Goal: Task Accomplishment & Management: Manage account settings

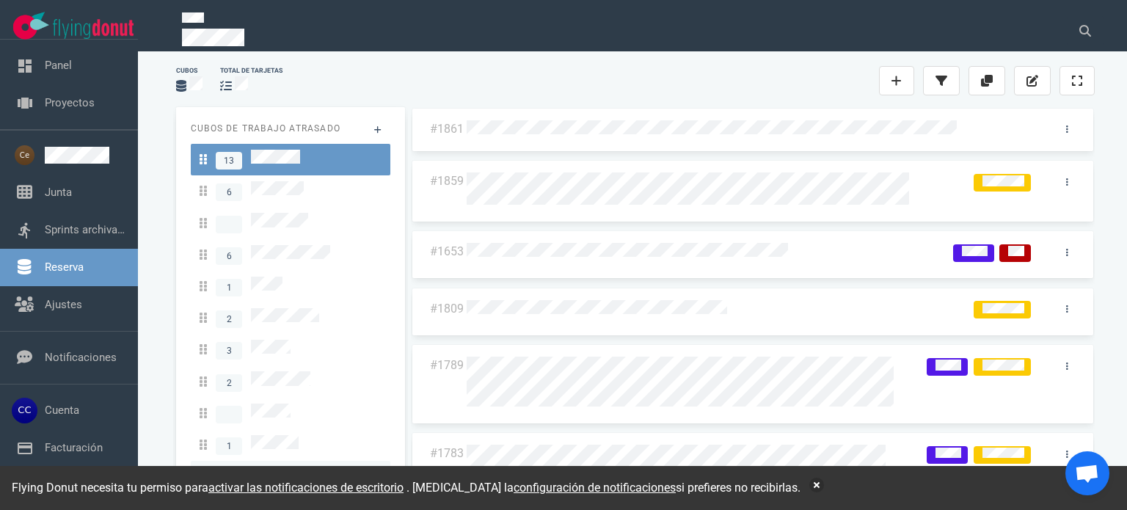
click at [297, 467] on div at bounding box center [291, 477] width 182 height 20
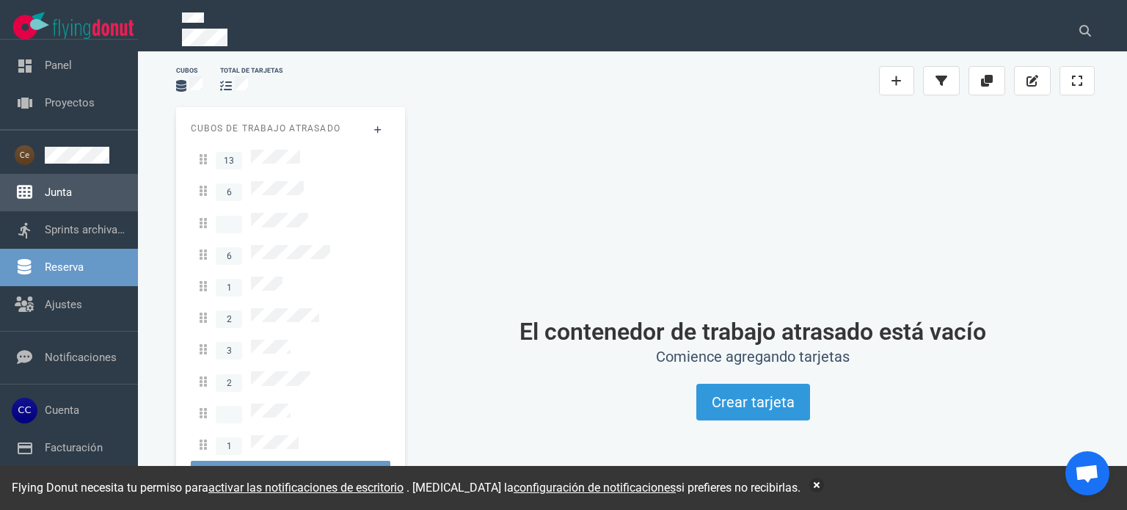
click at [67, 191] on link "Junta" at bounding box center [58, 192] width 27 height 13
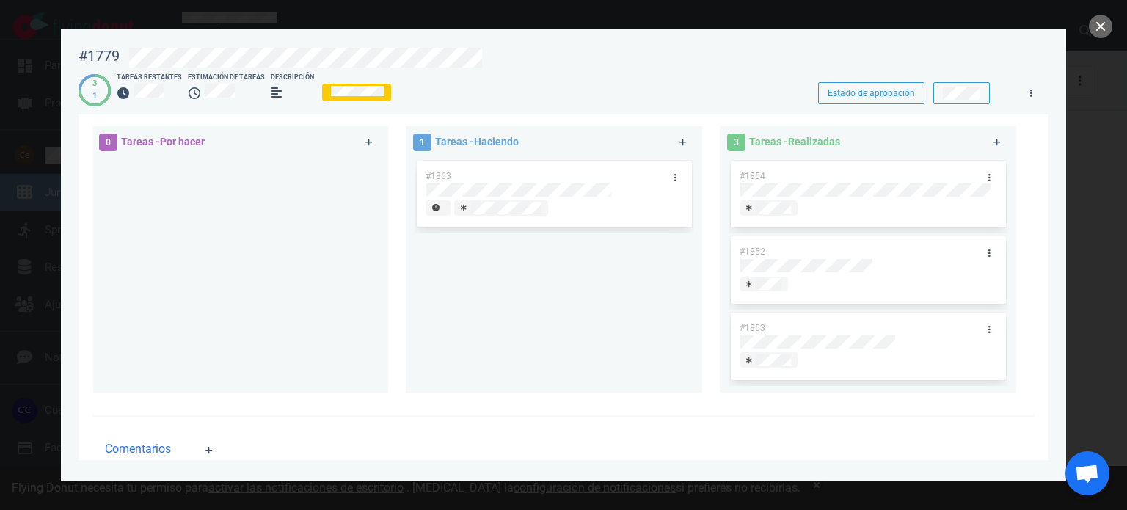
scroll to position [294, 0]
click at [584, 269] on div "#1863" at bounding box center [554, 267] width 279 height 223
click at [672, 179] on link at bounding box center [674, 176] width 23 height 18
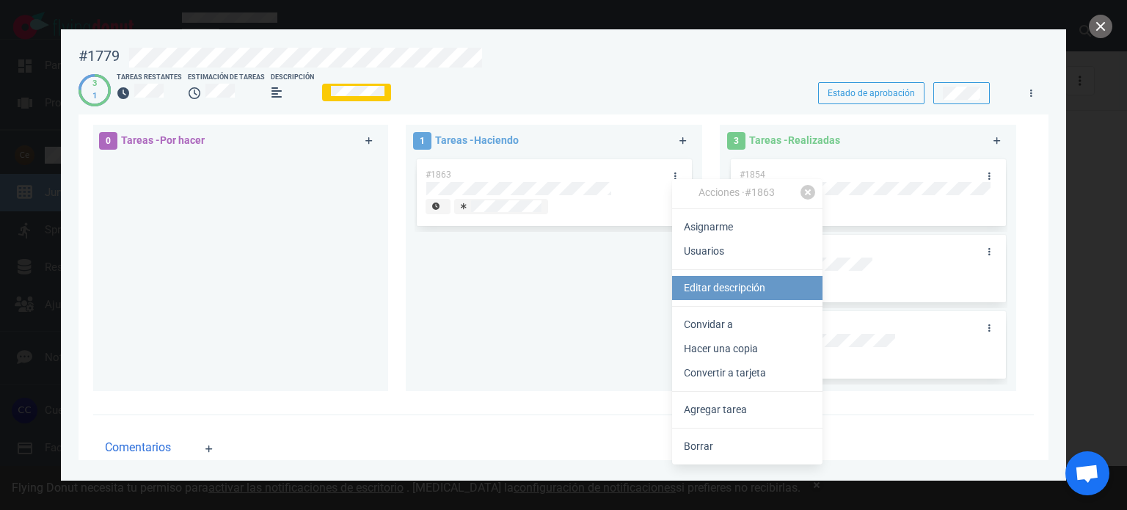
click at [735, 293] on font "Editar descripción" at bounding box center [724, 288] width 81 height 12
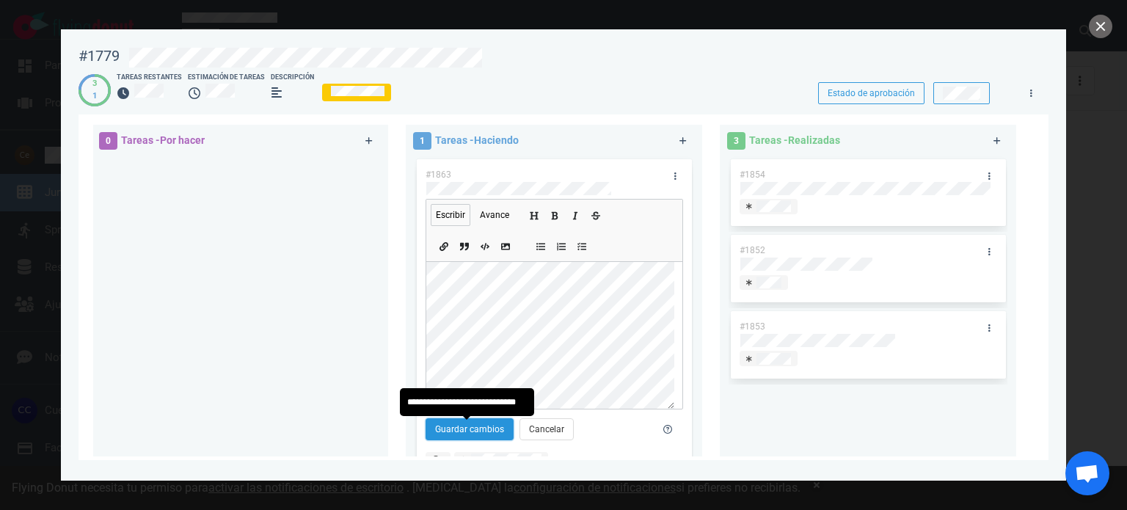
click at [484, 429] on font "Guardar cambios" at bounding box center [469, 429] width 69 height 10
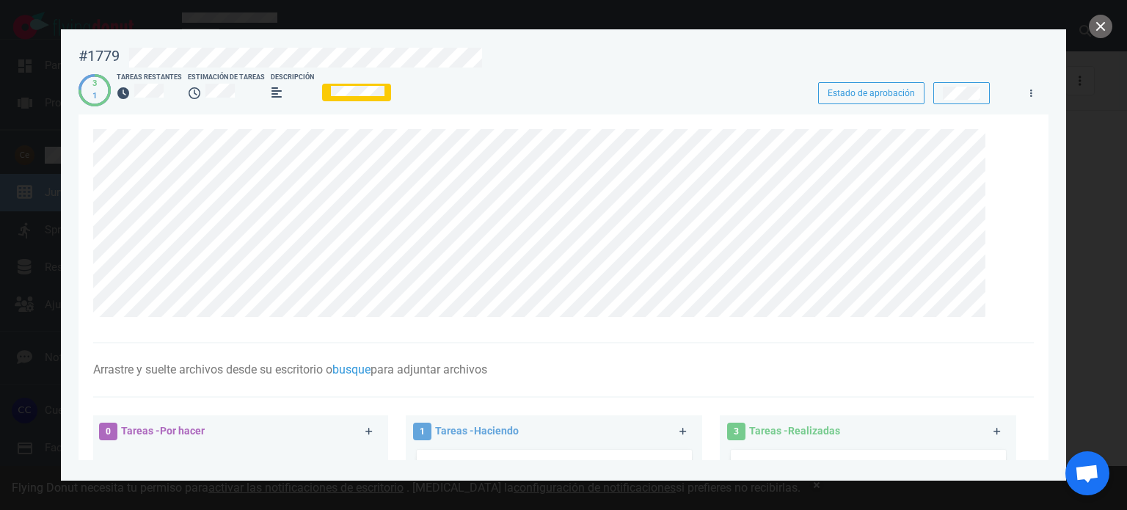
scroll to position [0, 0]
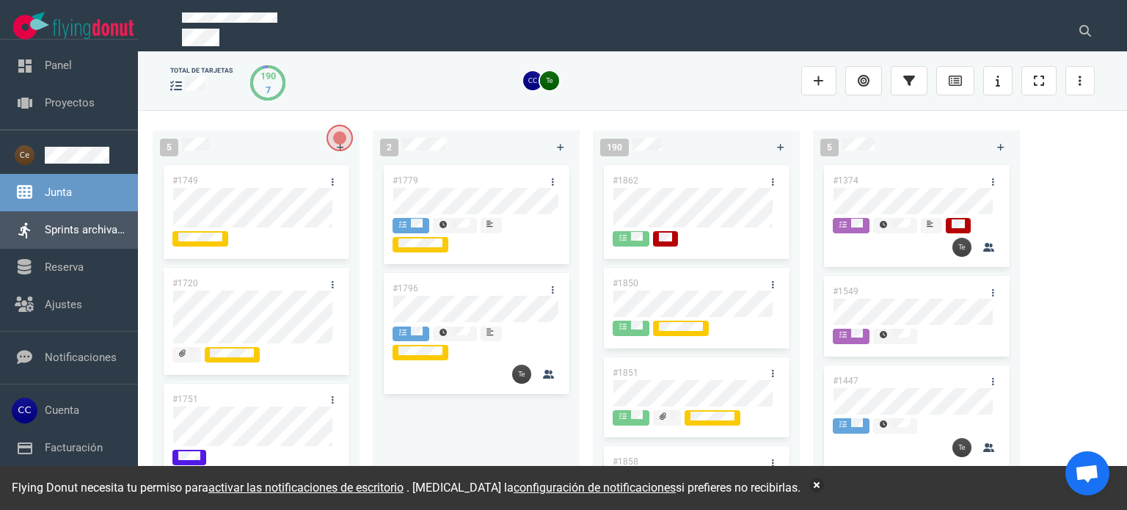
click at [103, 236] on link "Sprints archivados" at bounding box center [90, 229] width 91 height 13
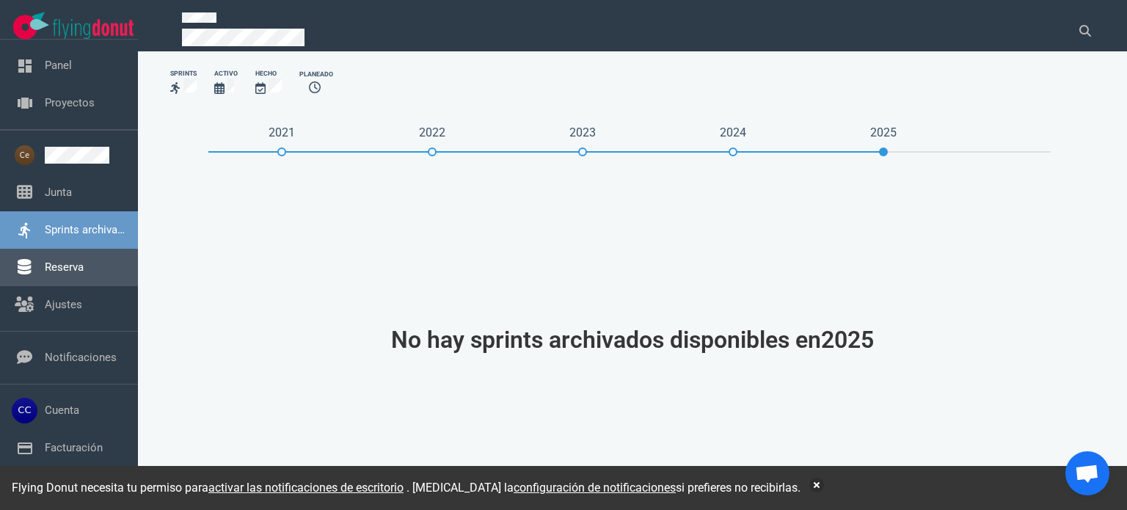
click at [78, 261] on link "Reserva" at bounding box center [64, 266] width 39 height 13
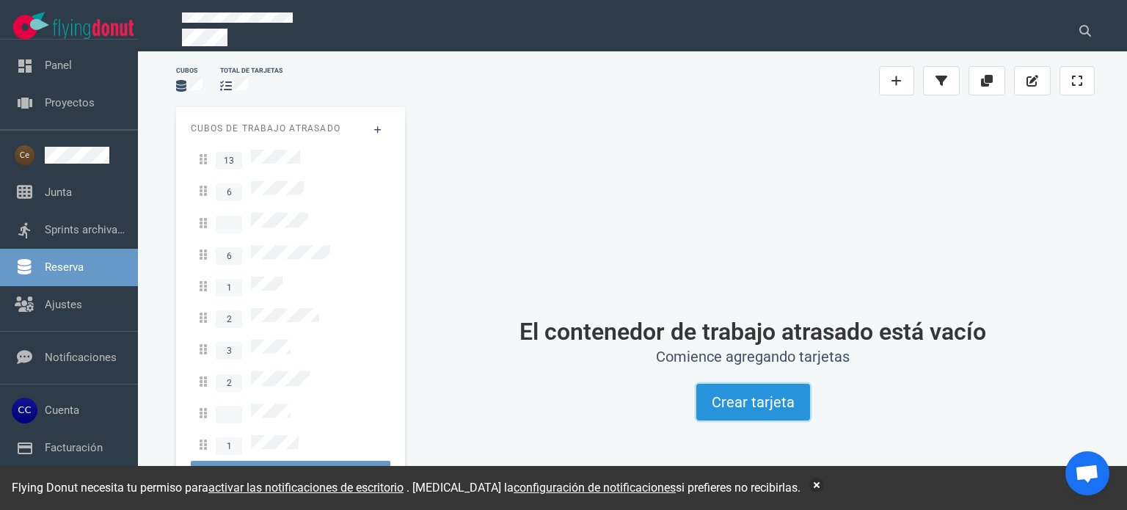
click at [727, 400] on font "Crear tarjeta" at bounding box center [753, 402] width 83 height 18
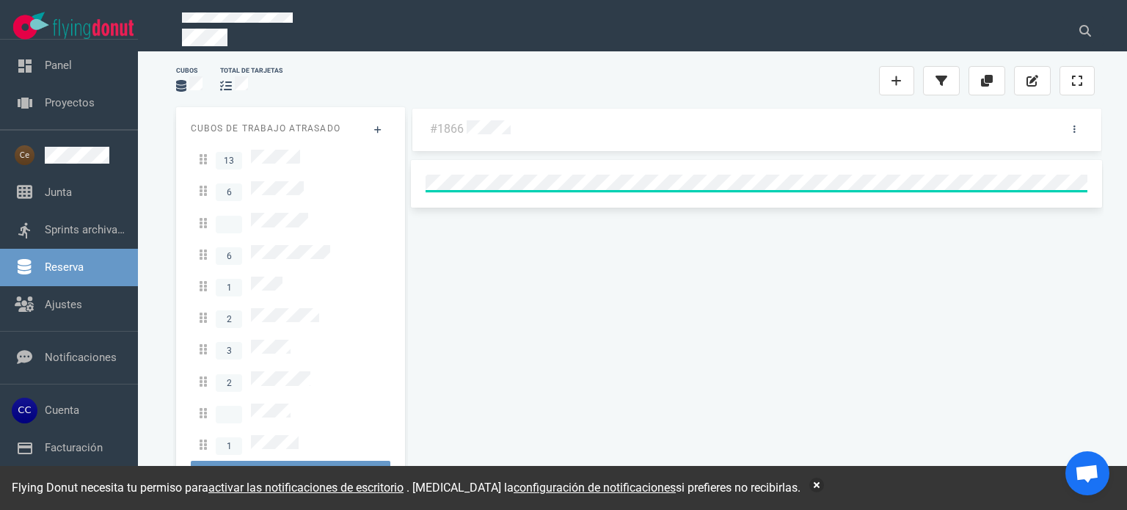
click at [566, 128] on div at bounding box center [756, 129] width 579 height 19
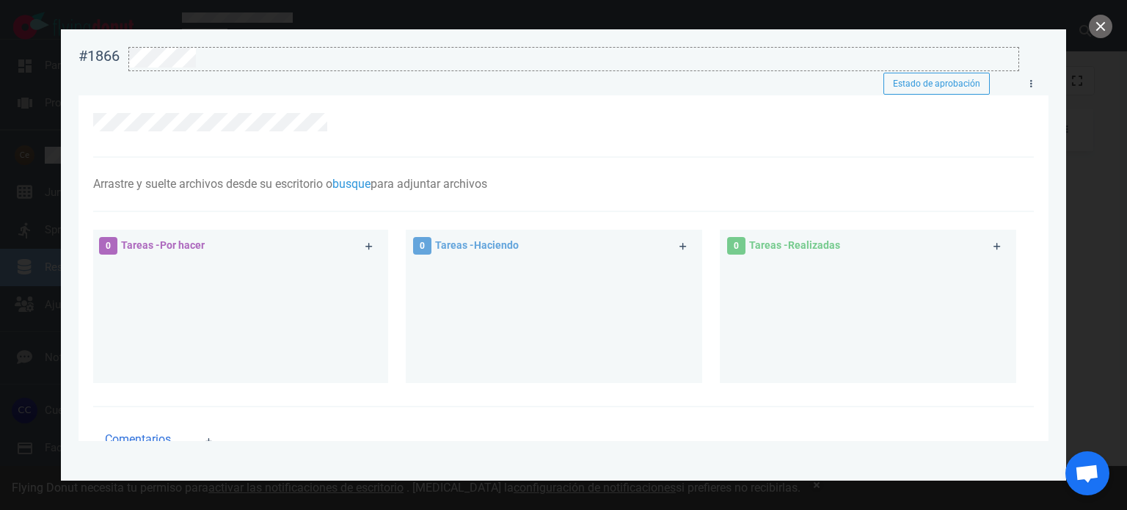
click at [217, 63] on div at bounding box center [573, 58] width 889 height 20
click at [541, 51] on div at bounding box center [573, 58] width 889 height 20
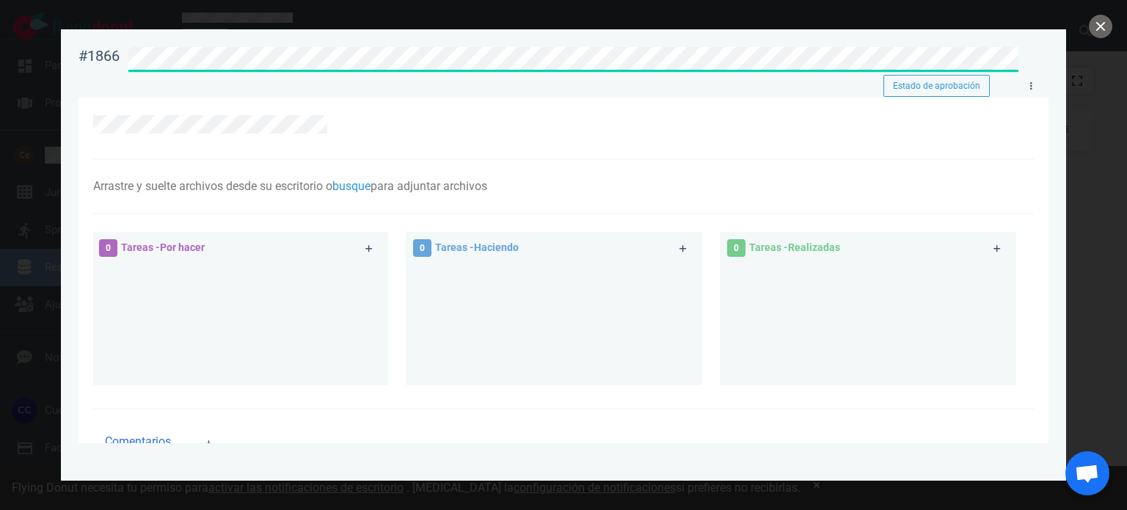
click at [762, 47] on div at bounding box center [570, 56] width 900 height 37
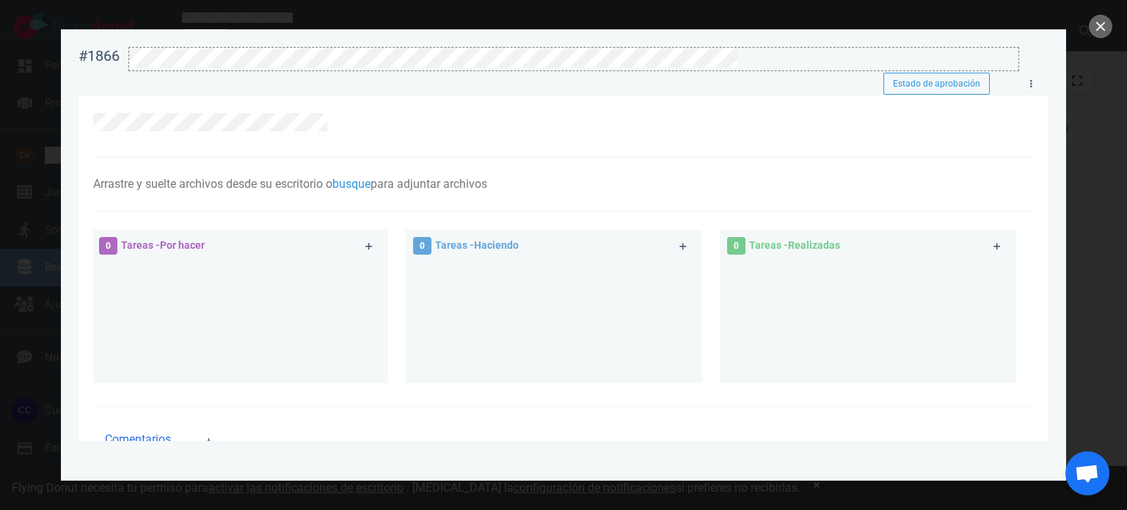
click at [763, 53] on div at bounding box center [573, 58] width 889 height 20
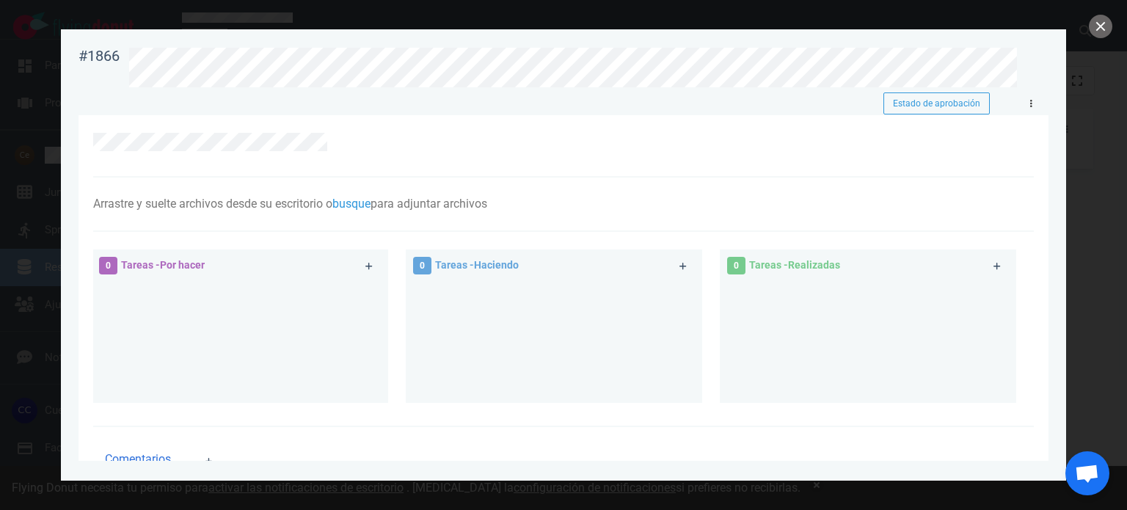
click at [1029, 108] on link at bounding box center [1030, 104] width 23 height 18
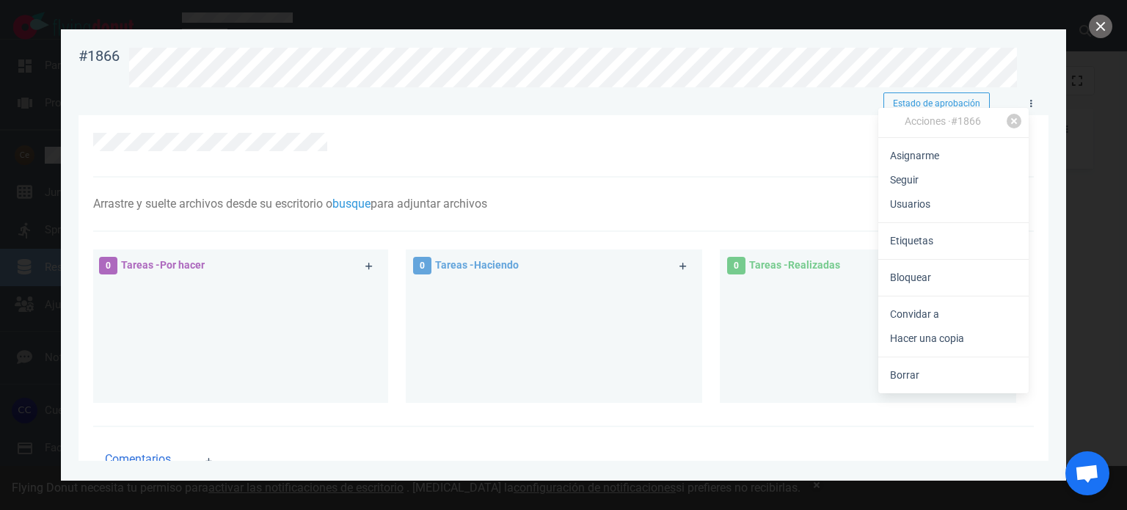
click at [932, 244] on font "Etiquetas" at bounding box center [911, 241] width 43 height 12
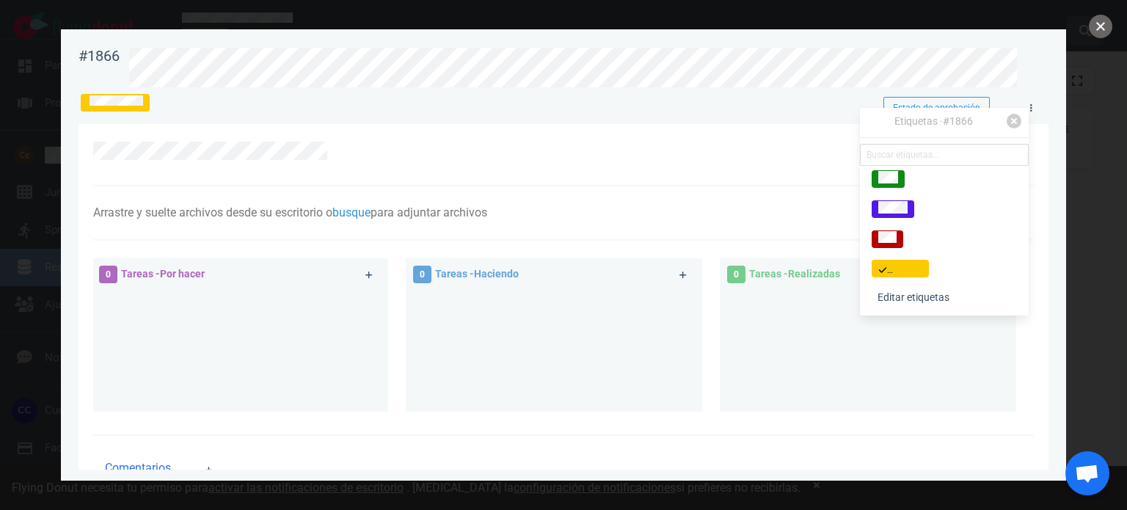
click at [1098, 28] on button "cerca" at bounding box center [1100, 26] width 23 height 23
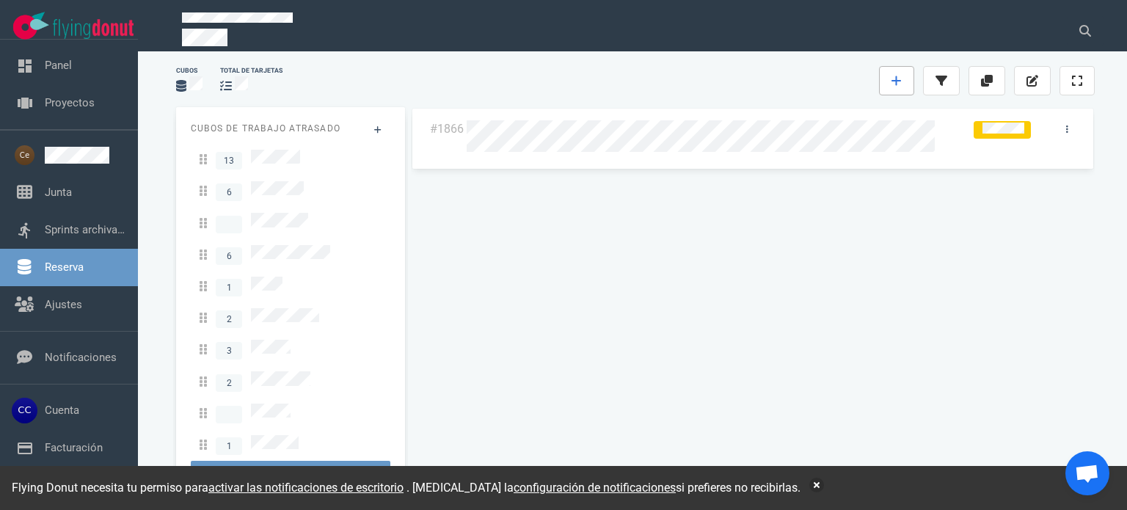
click at [893, 79] on icon at bounding box center [897, 81] width 10 height 12
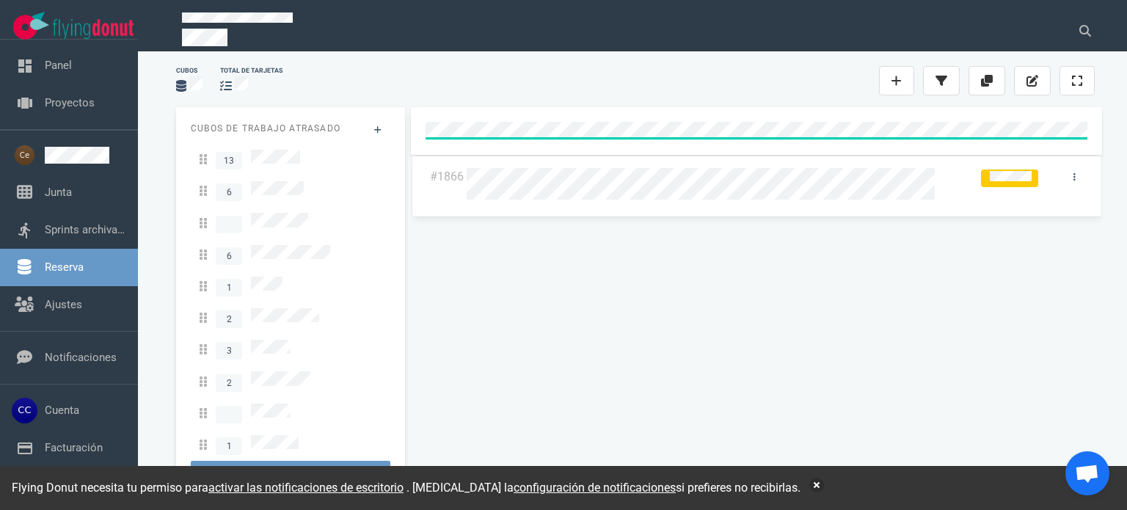
click at [688, 92] on div "Cubos total de tarjetas" at bounding box center [635, 80] width 936 height 47
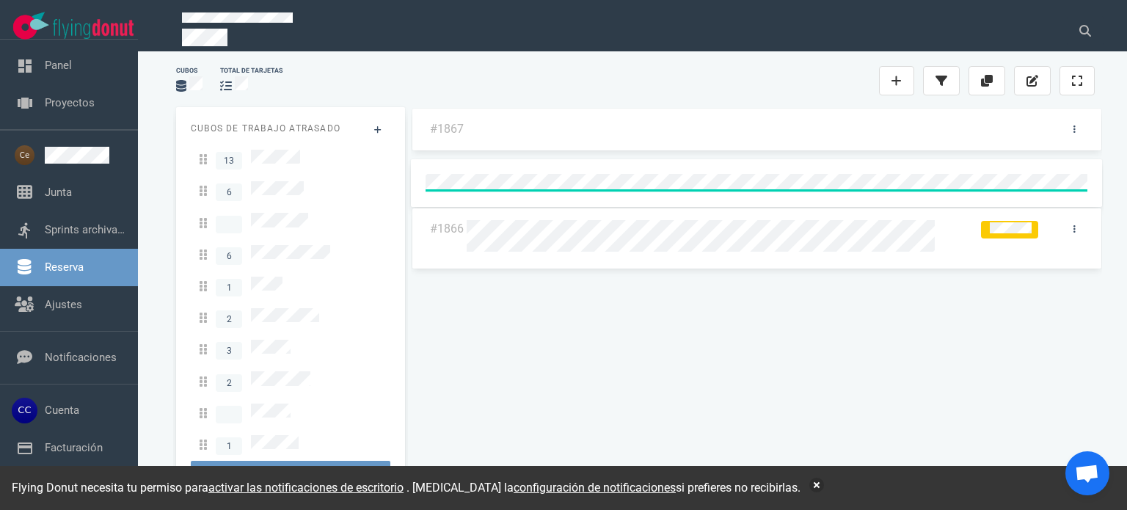
click at [823, 128] on div at bounding box center [756, 129] width 579 height 18
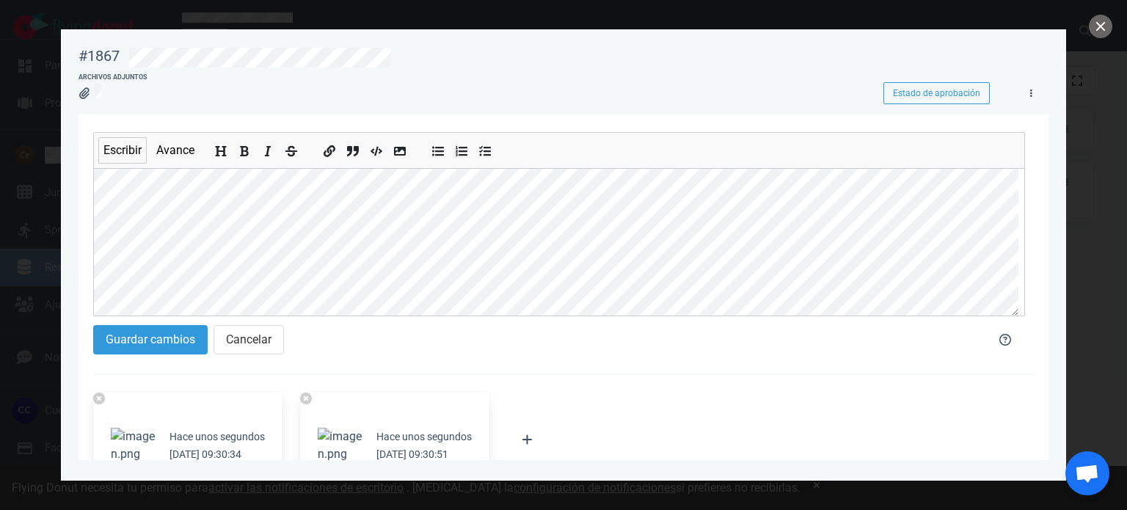
click at [1030, 92] on icon at bounding box center [1031, 93] width 2 height 9
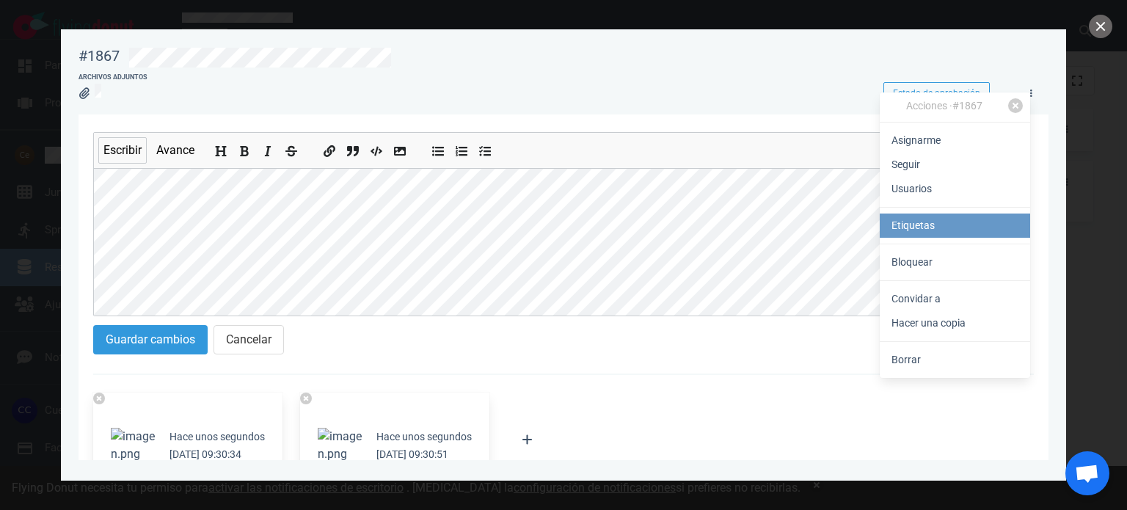
click at [935, 230] on link "Etiquetas" at bounding box center [955, 226] width 150 height 24
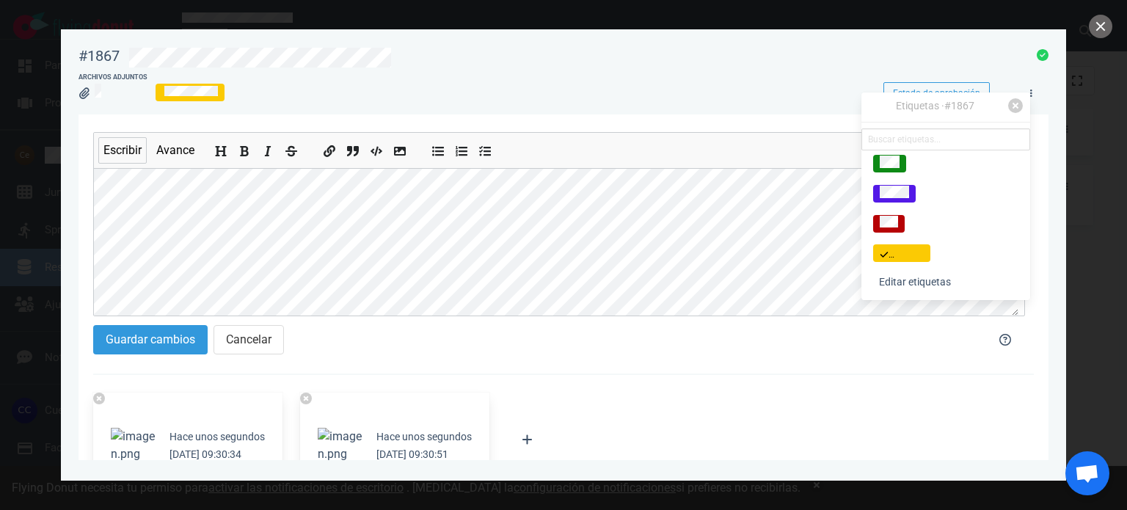
click at [1112, 131] on div at bounding box center [563, 255] width 1127 height 510
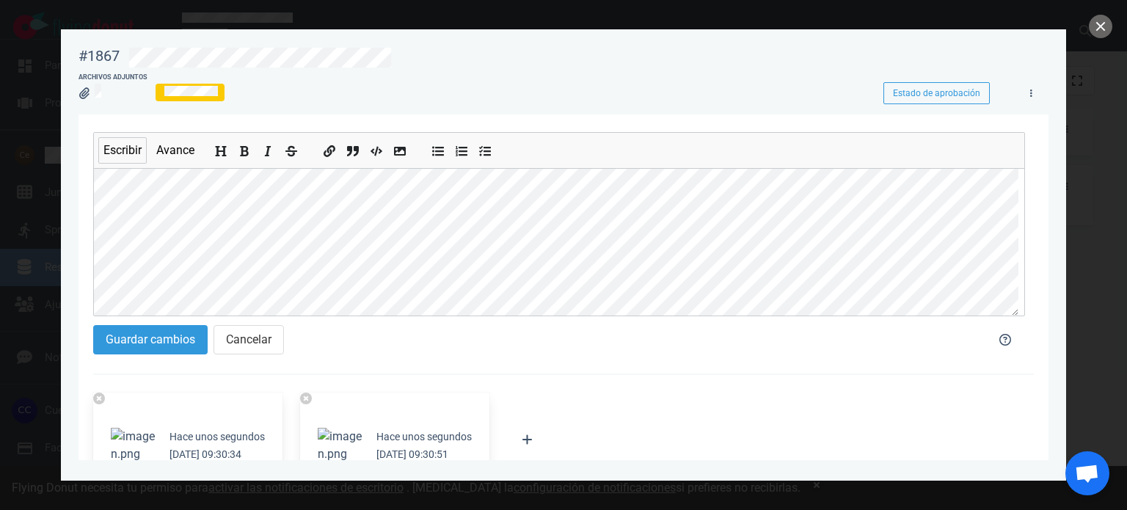
click at [1115, 29] on div at bounding box center [563, 255] width 1127 height 510
click at [1109, 29] on button "cerca" at bounding box center [1100, 26] width 23 height 23
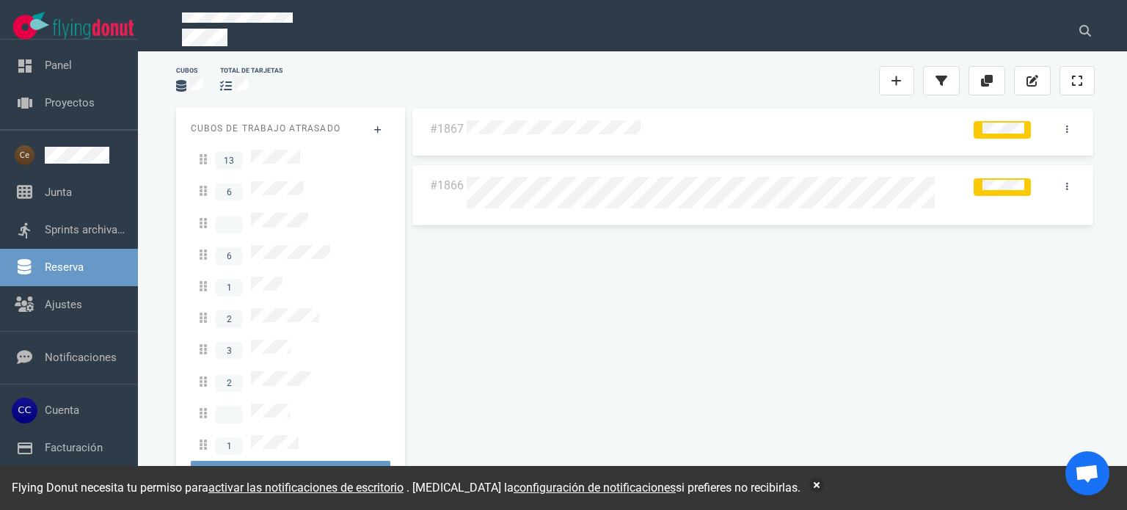
click at [856, 354] on div "#1867 #1866" at bounding box center [753, 293] width 684 height 373
click at [904, 74] on link at bounding box center [896, 80] width 35 height 29
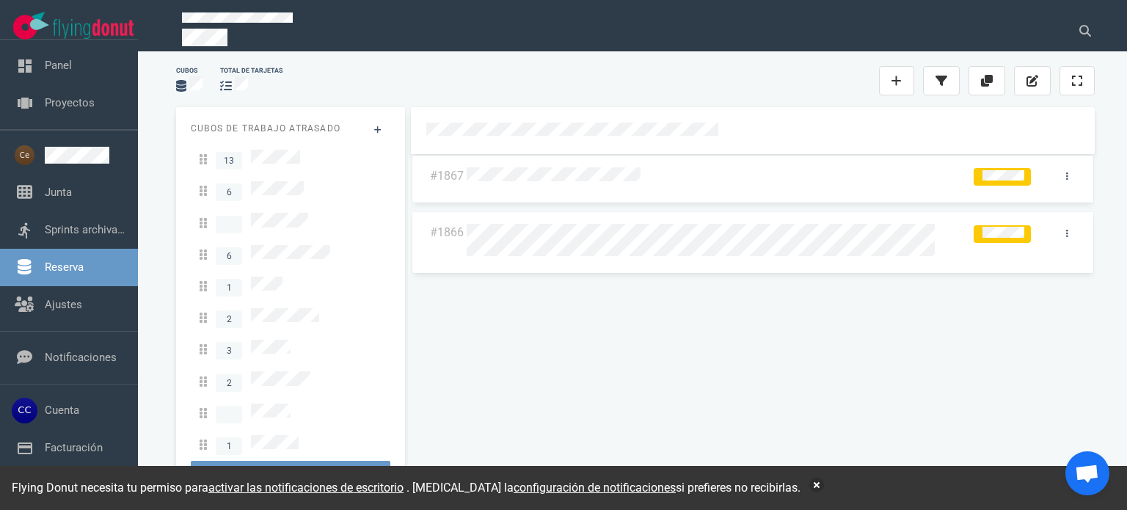
click at [732, 101] on div "#1867 #1866" at bounding box center [752, 302] width 701 height 408
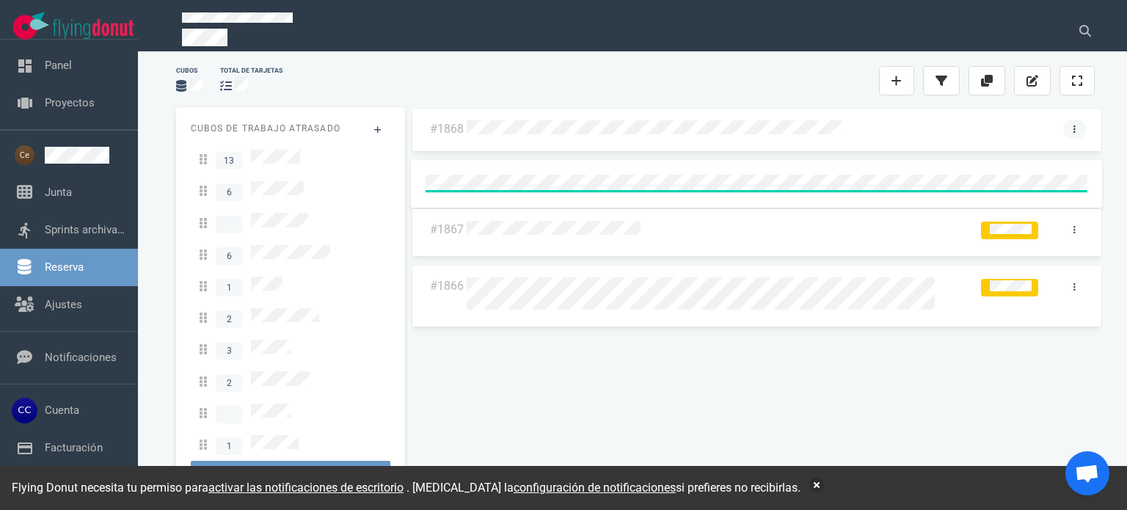
click at [1065, 134] on link at bounding box center [1074, 129] width 23 height 18
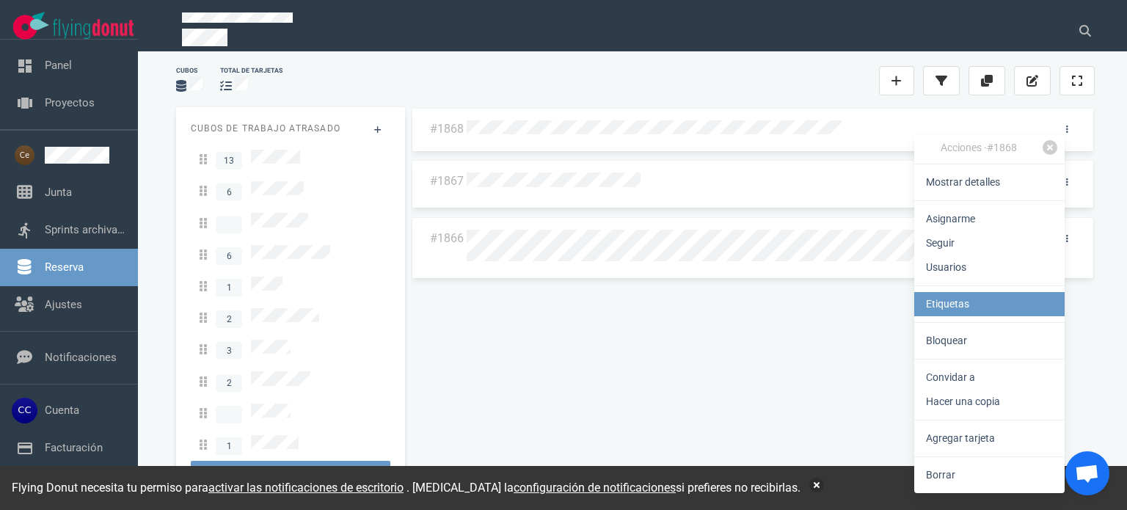
click at [961, 315] on link "Etiquetas" at bounding box center [989, 304] width 150 height 24
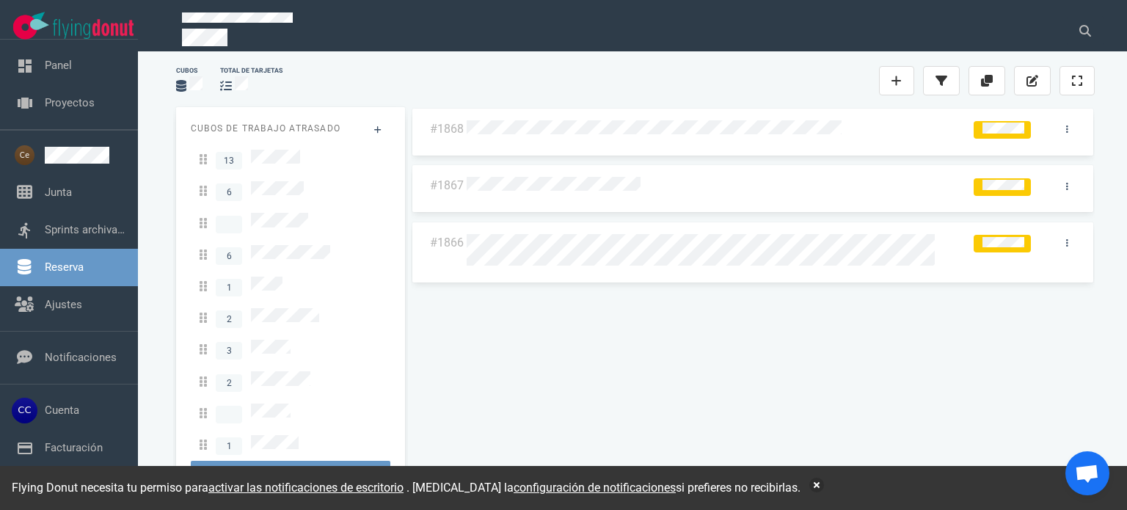
click at [768, 365] on div "#1868 #1867 #1866" at bounding box center [753, 293] width 684 height 373
click at [738, 368] on div "#1868 #1867 #1866" at bounding box center [753, 293] width 684 height 373
click at [653, 387] on div "#1868 #1867 #1866" at bounding box center [753, 293] width 684 height 373
click at [771, 73] on div at bounding box center [733, 81] width 294 height 18
click at [901, 81] on icon at bounding box center [897, 81] width 10 height 10
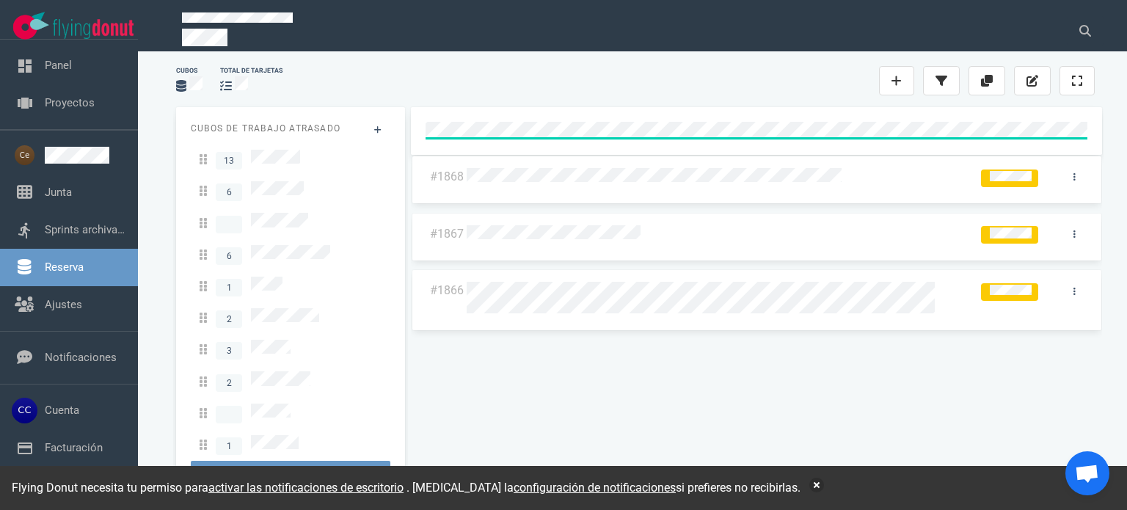
click at [1080, 108] on div "#1868 #1867 #1866" at bounding box center [756, 299] width 697 height 390
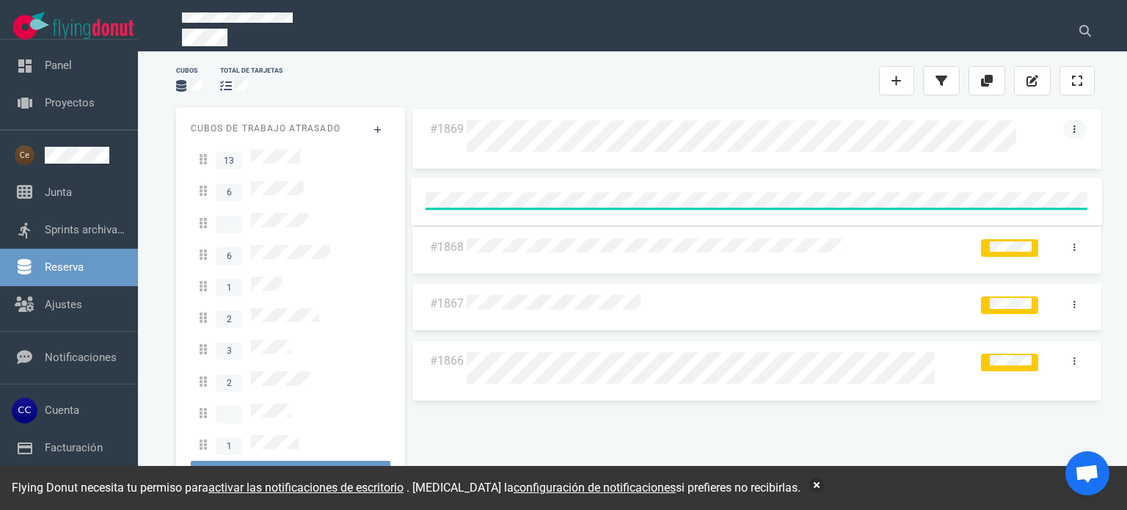
click at [1071, 130] on link at bounding box center [1074, 129] width 23 height 18
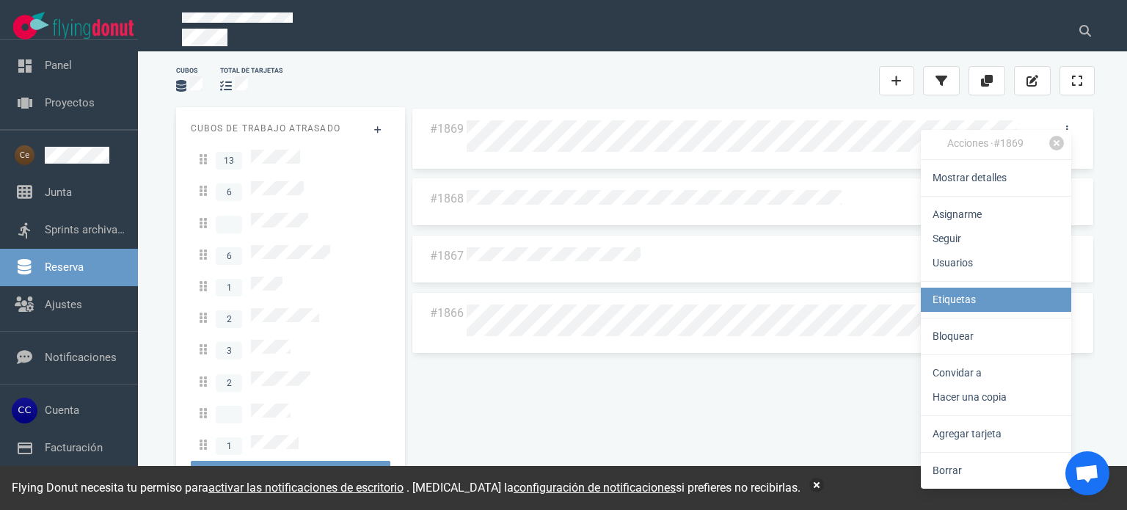
click at [997, 296] on link "Etiquetas" at bounding box center [996, 300] width 150 height 24
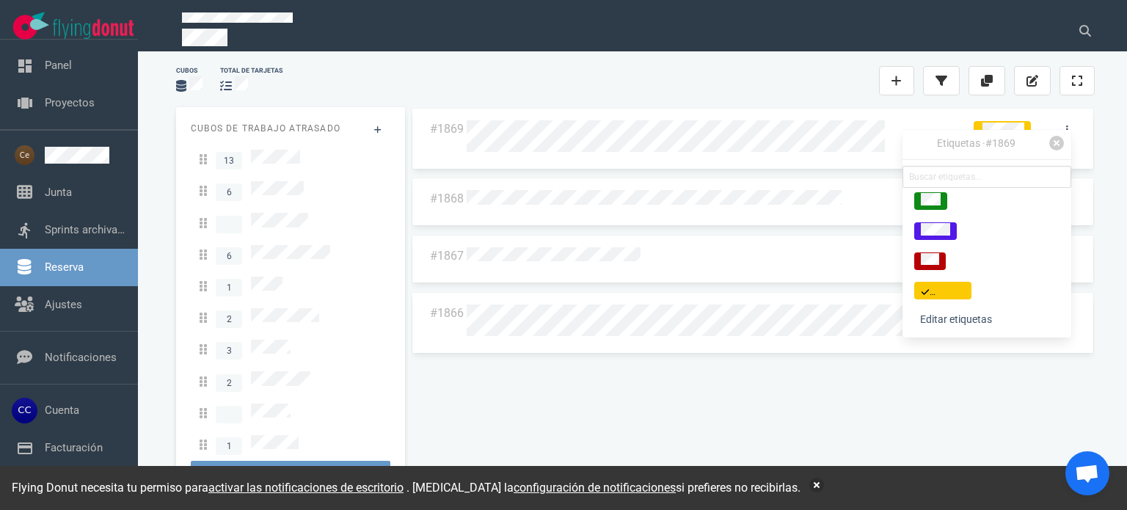
click at [784, 60] on div "Cubos total de tarjetas" at bounding box center [635, 80] width 936 height 47
